Goal: Use online tool/utility: Utilize a website feature to perform a specific function

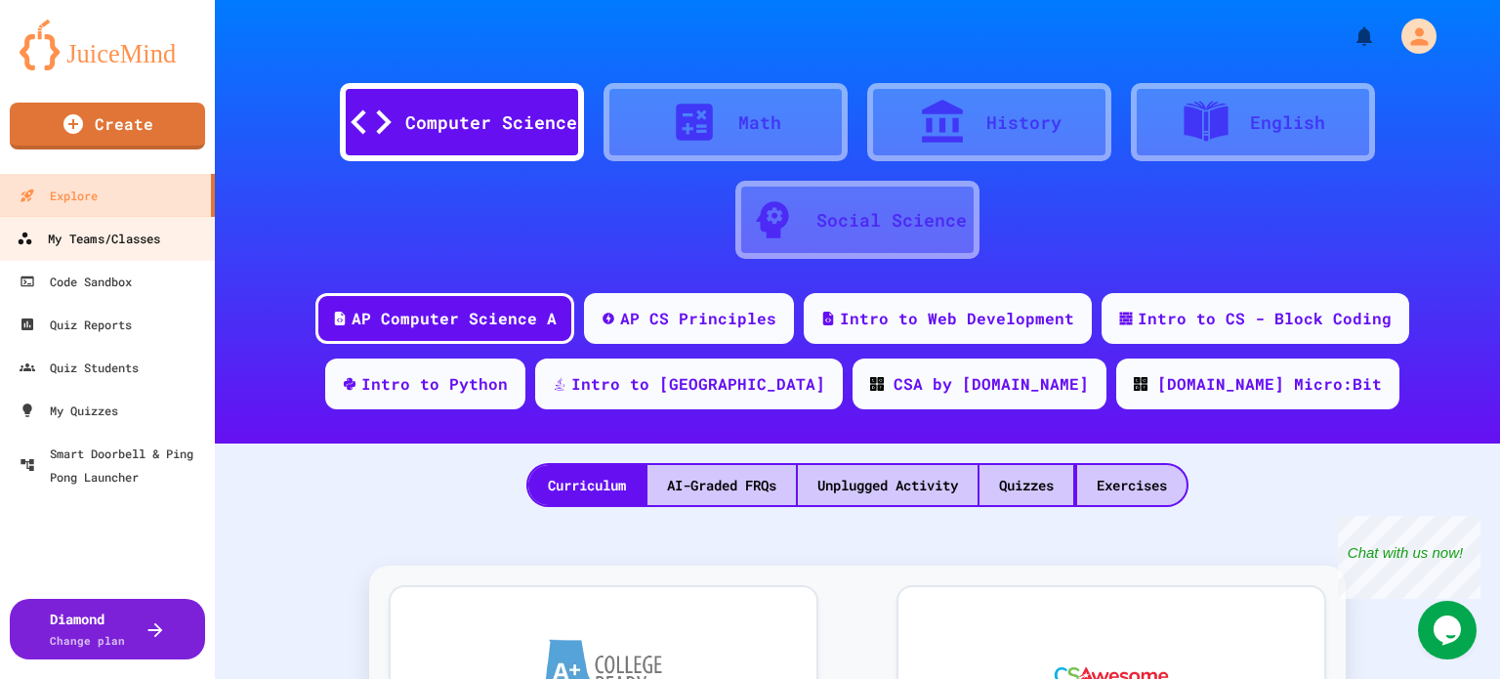
click at [64, 249] on div "My Teams/Classes" at bounding box center [89, 239] width 144 height 24
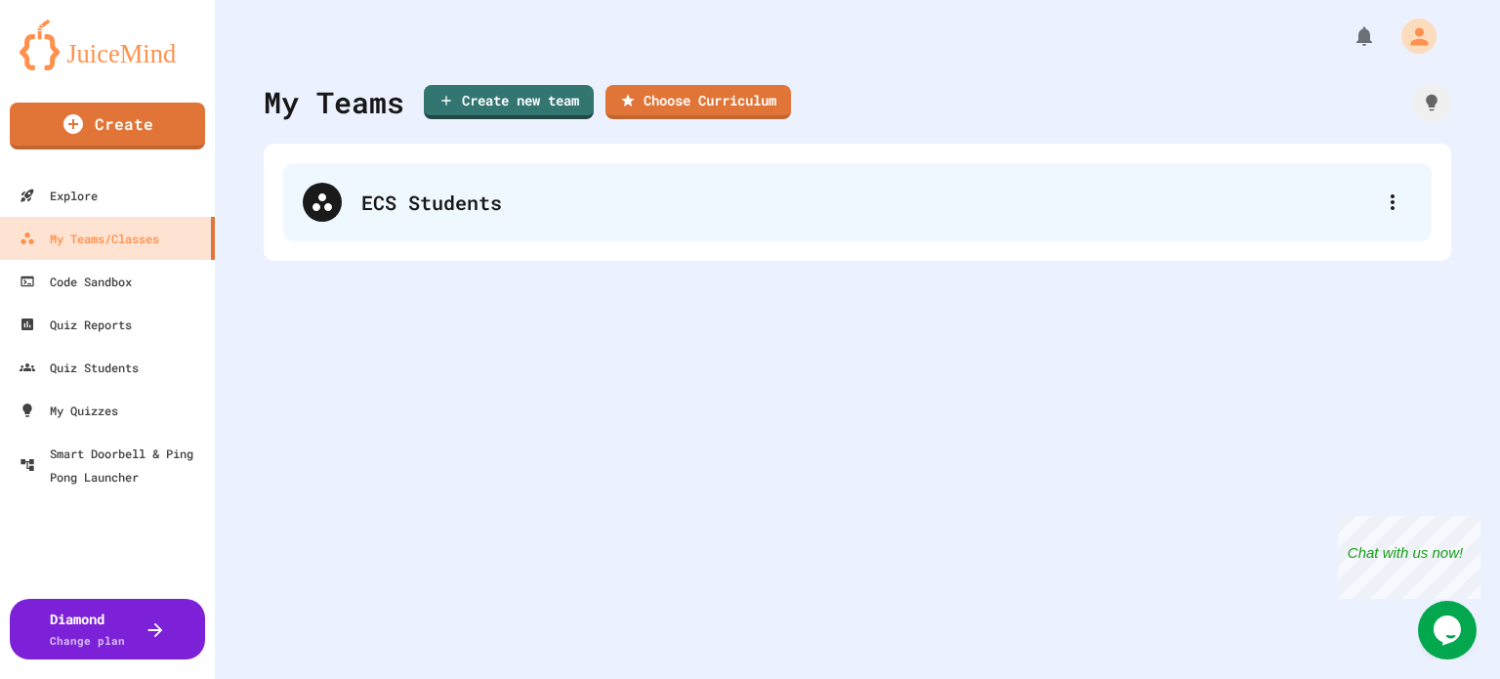
click at [464, 210] on div "ECS Students" at bounding box center [867, 202] width 1012 height 29
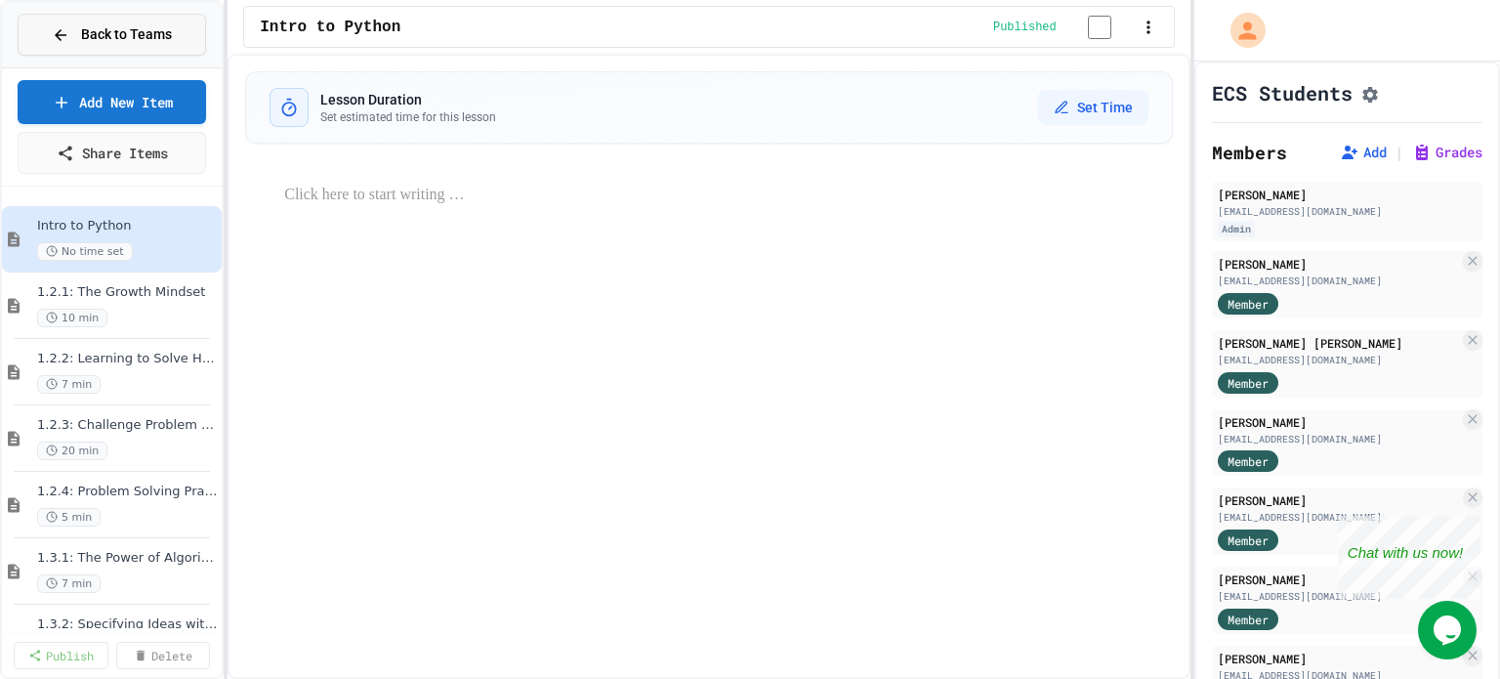
click at [139, 33] on span "Back to Teams" at bounding box center [126, 34] width 91 height 21
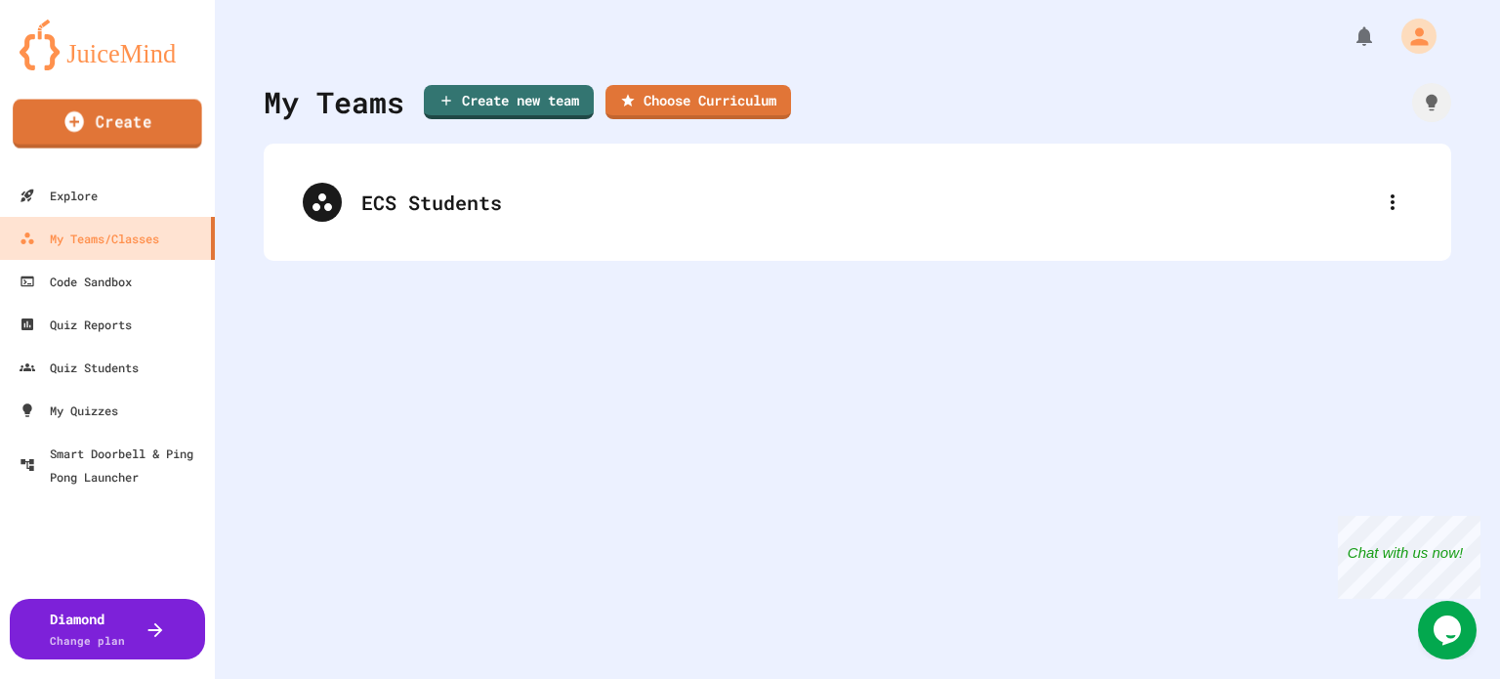
click at [111, 126] on link "Create" at bounding box center [107, 124] width 189 height 49
